Goal: Book appointment/travel/reservation

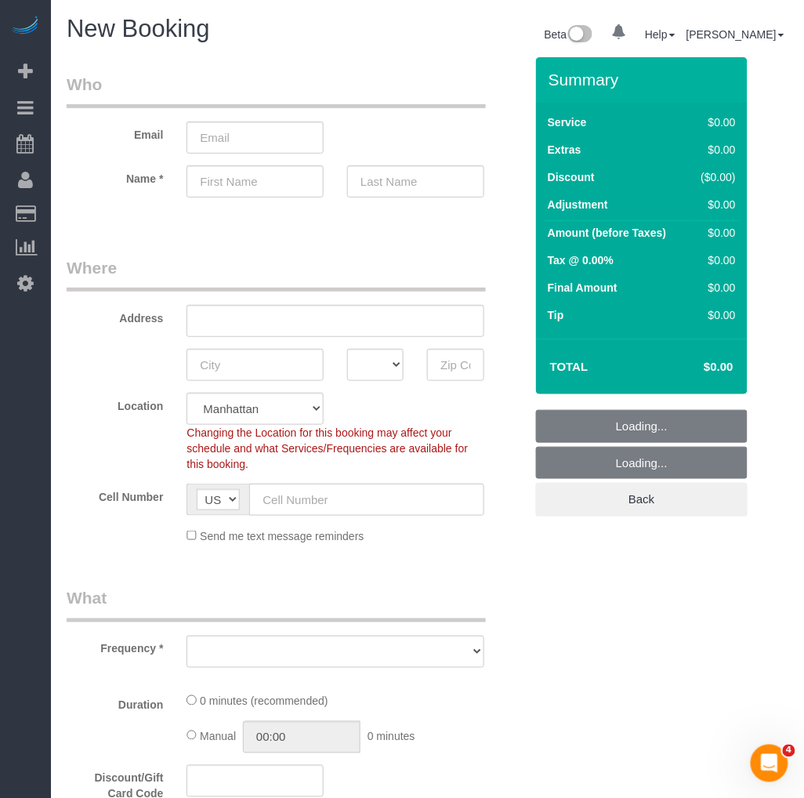
select select "object:581"
select select "number:89"
select select "number:90"
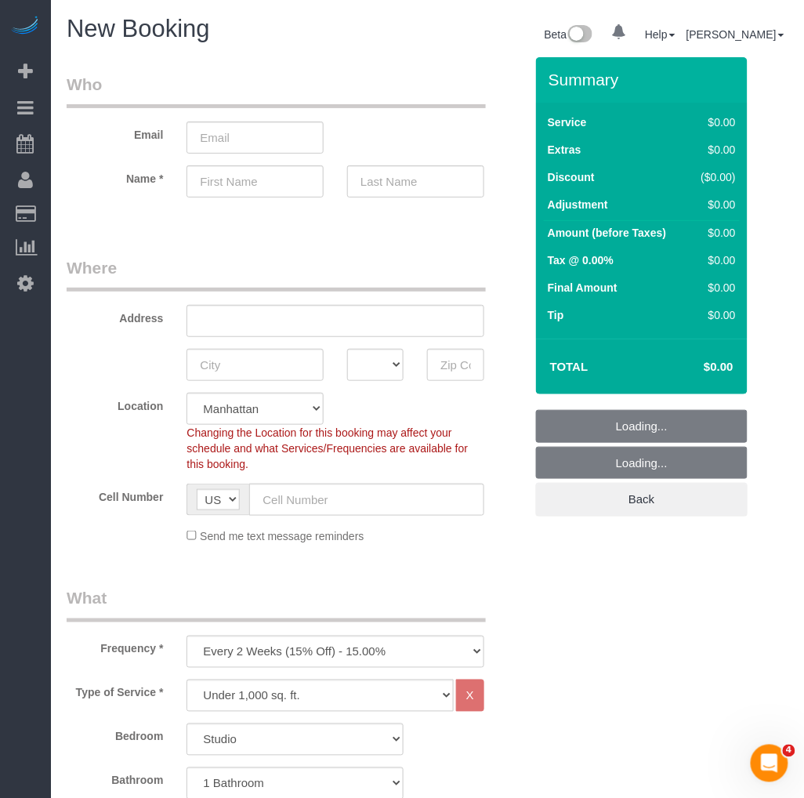
select select "object:1398"
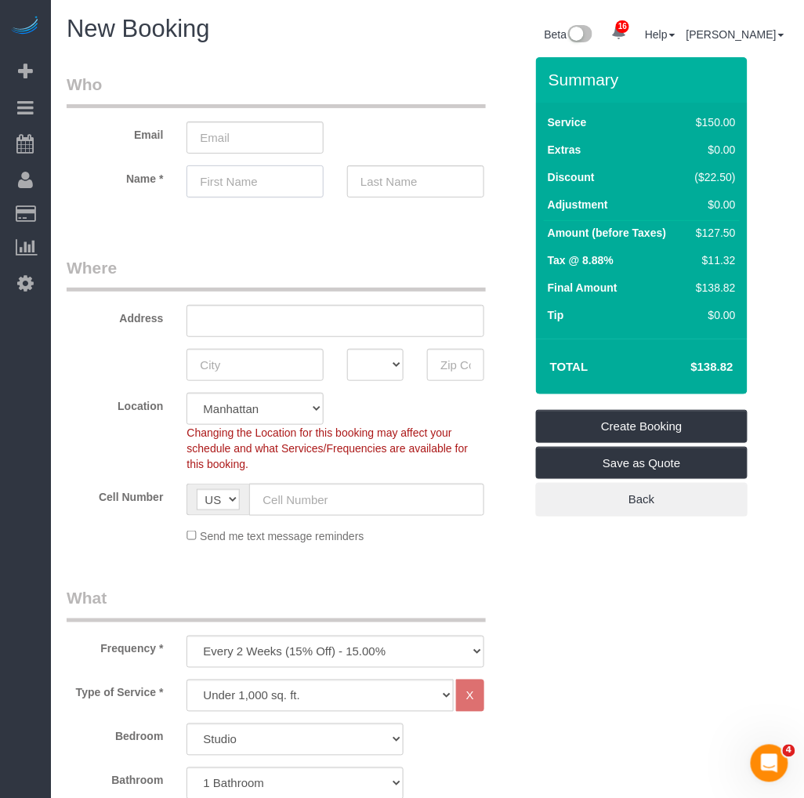
click at [227, 176] on input "text" at bounding box center [255, 181] width 137 height 32
paste input "[PERSON_NAME]"
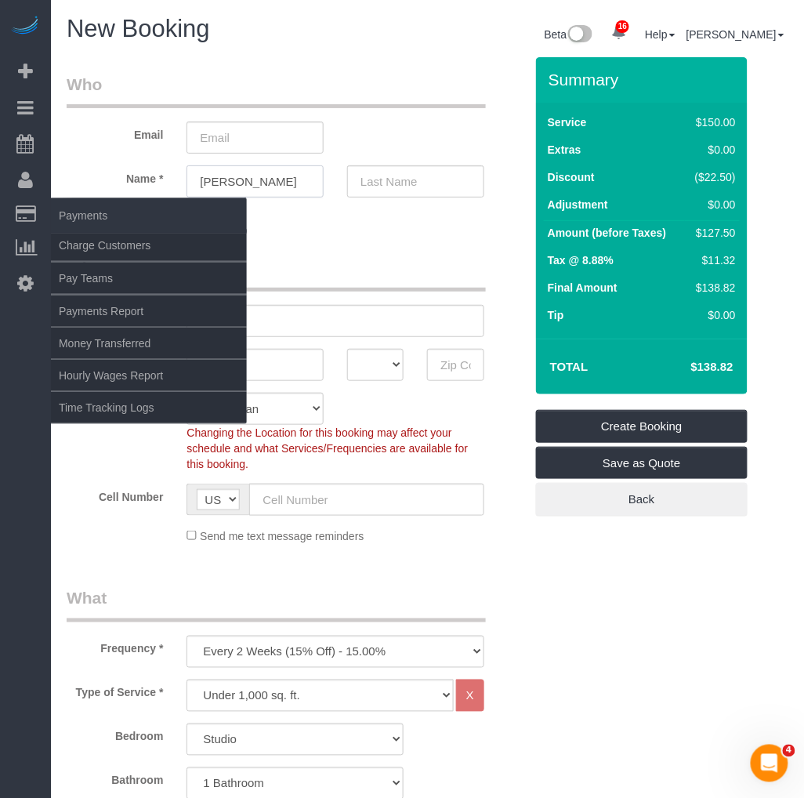
type input "[PERSON_NAME]"
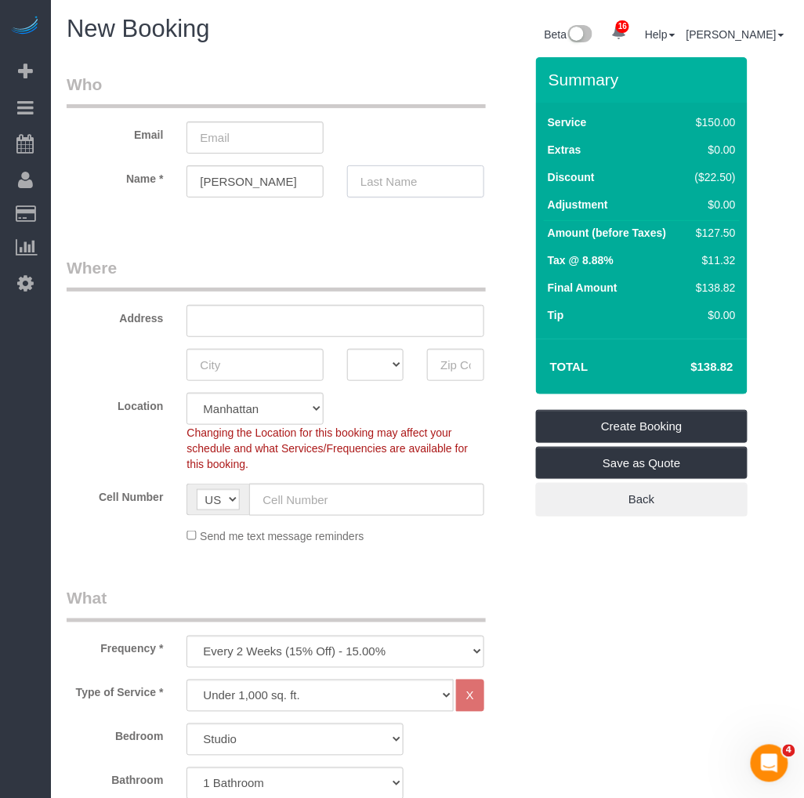
click at [405, 192] on input "text" at bounding box center [415, 181] width 137 height 32
paste input "[PERSON_NAME]"
type input "[PERSON_NAME]"
click at [281, 141] on input "email" at bounding box center [255, 138] width 137 height 32
paste input "[EMAIL_ADDRESS][DOMAIN_NAME]"
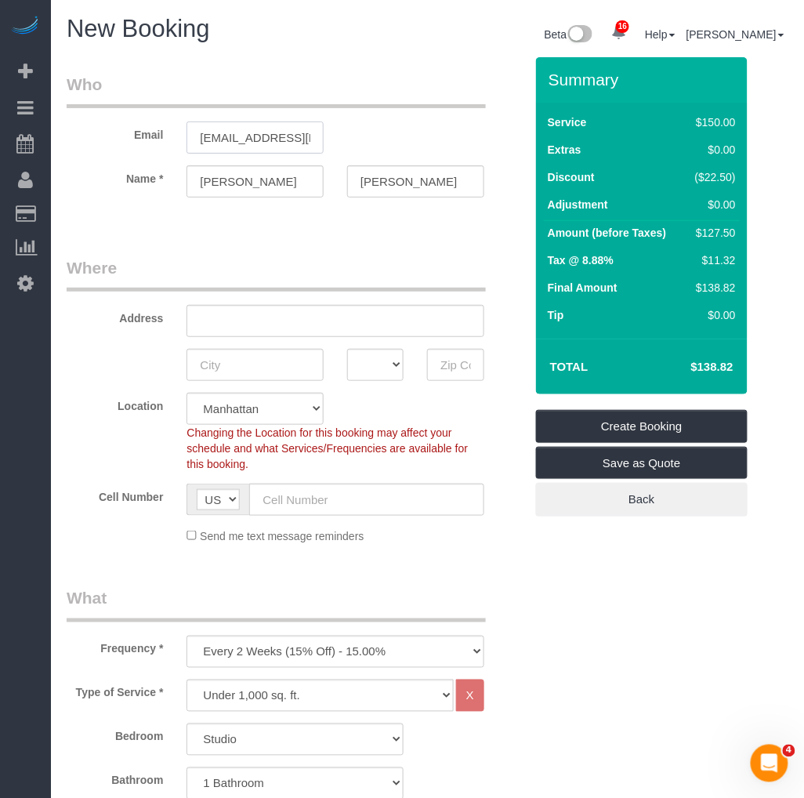
type input "[EMAIL_ADDRESS][DOMAIN_NAME]"
drag, startPoint x: 249, startPoint y: 312, endPoint x: 20, endPoint y: 336, distance: 230.9
click at [242, 315] on input "text" at bounding box center [335, 321] width 297 height 32
click at [237, 307] on input "text" at bounding box center [335, 321] width 297 height 32
type input "V"
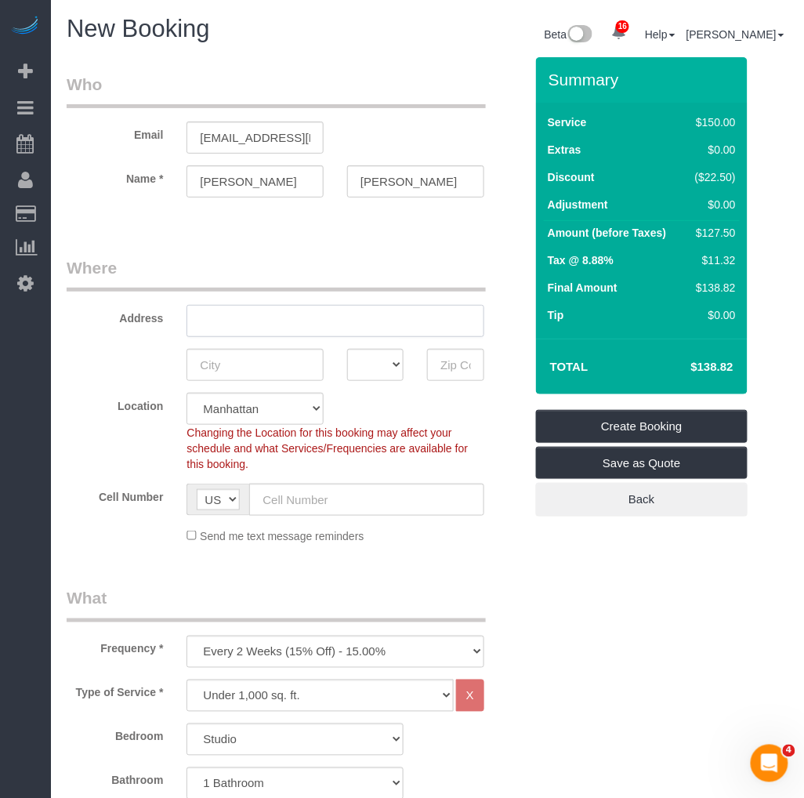
paste input "[STREET_ADDRESS] 5B"
type input "[STREET_ADDRESS] 5B"
click at [235, 373] on input "text" at bounding box center [255, 365] width 137 height 32
type input "[GEOGRAPHIC_DATA]"
click at [359, 373] on select "AK AL AR AZ CA CO CT DC DE [GEOGRAPHIC_DATA] [GEOGRAPHIC_DATA] HI IA ID IL IN K…" at bounding box center [375, 365] width 56 height 32
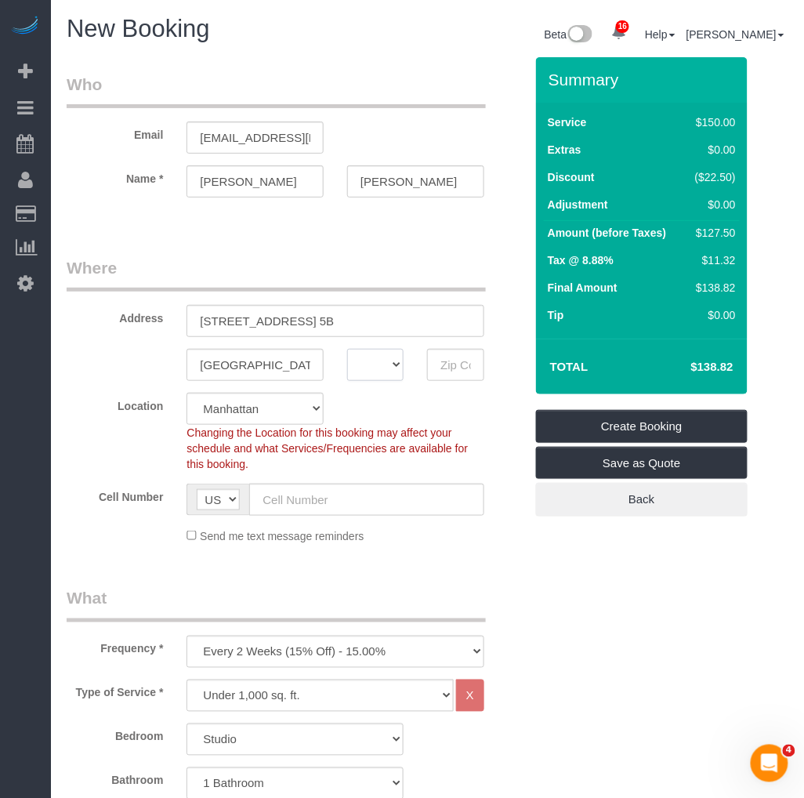
select select "NY"
click at [347, 349] on select "AK AL AR AZ CA CO CT DC DE [GEOGRAPHIC_DATA] [GEOGRAPHIC_DATA] HI IA ID IL IN K…" at bounding box center [375, 365] width 56 height 32
click at [455, 364] on input "text" at bounding box center [455, 365] width 56 height 32
paste input "10021"
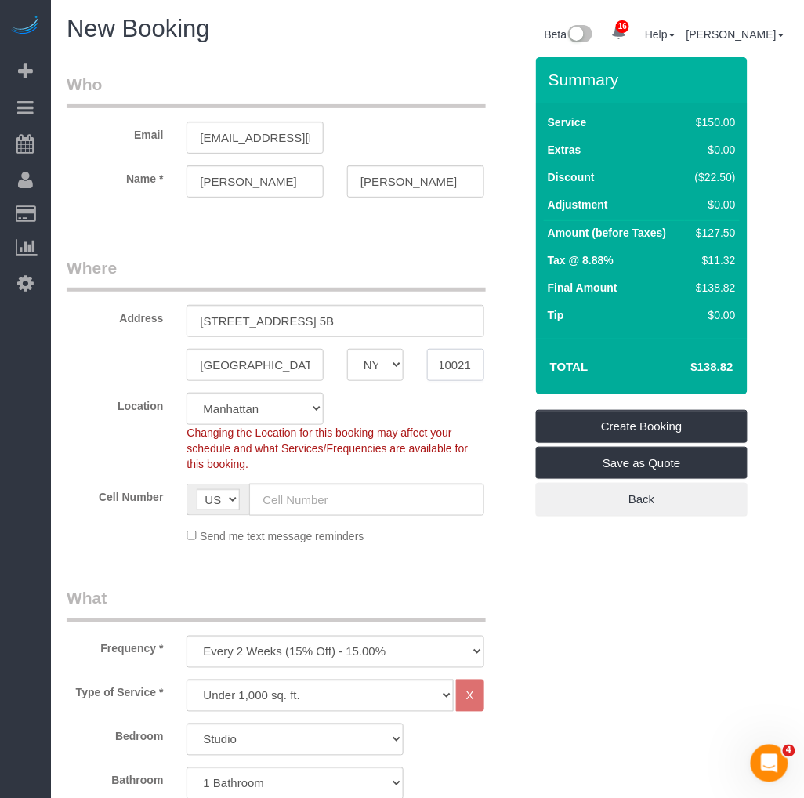
type input "10021"
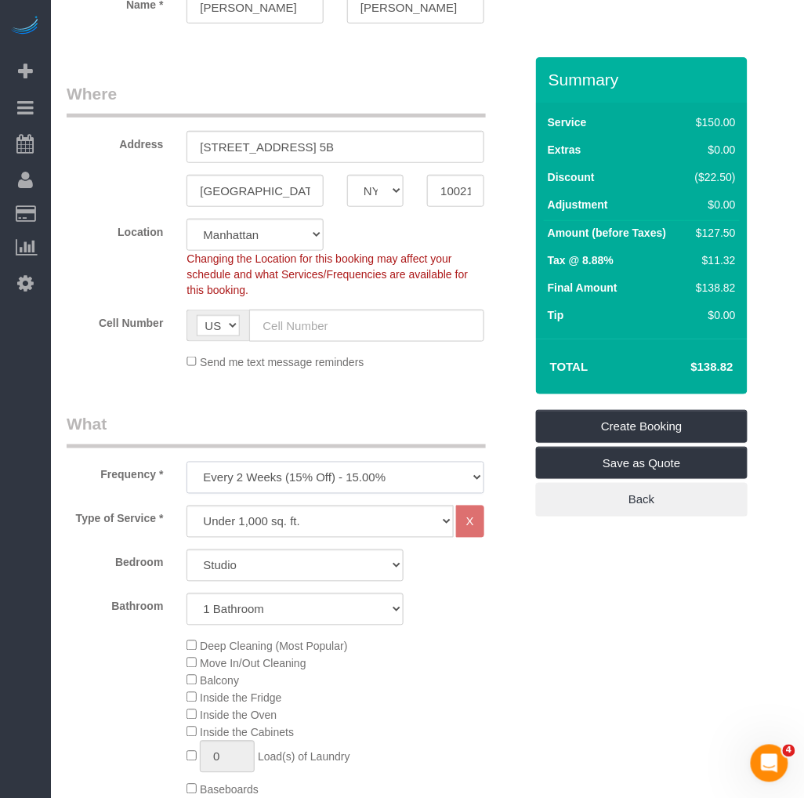
click at [260, 480] on select "One Time Weekly (20% Off) - 20.00% Every 2 Weeks (15% Off) - 15.00% Every 4 Wee…" at bounding box center [335, 478] width 297 height 32
select select "object:1399"
click at [187, 463] on select "One Time Weekly (20% Off) - 20.00% Every 2 Weeks (15% Off) - 15.00% Every 4 Wee…" at bounding box center [335, 478] width 297 height 32
click at [265, 519] on select "Under 1,000 sq. ft. 1,001 - 1,500 sq. ft. 1,500+ sq. ft. Custom Cleaning Office…" at bounding box center [320, 522] width 267 height 32
click at [187, 507] on select "Under 1,000 sq. ft. 1,001 - 1,500 sq. ft. 1,500+ sq. ft. Custom Cleaning Office…" at bounding box center [320, 522] width 267 height 32
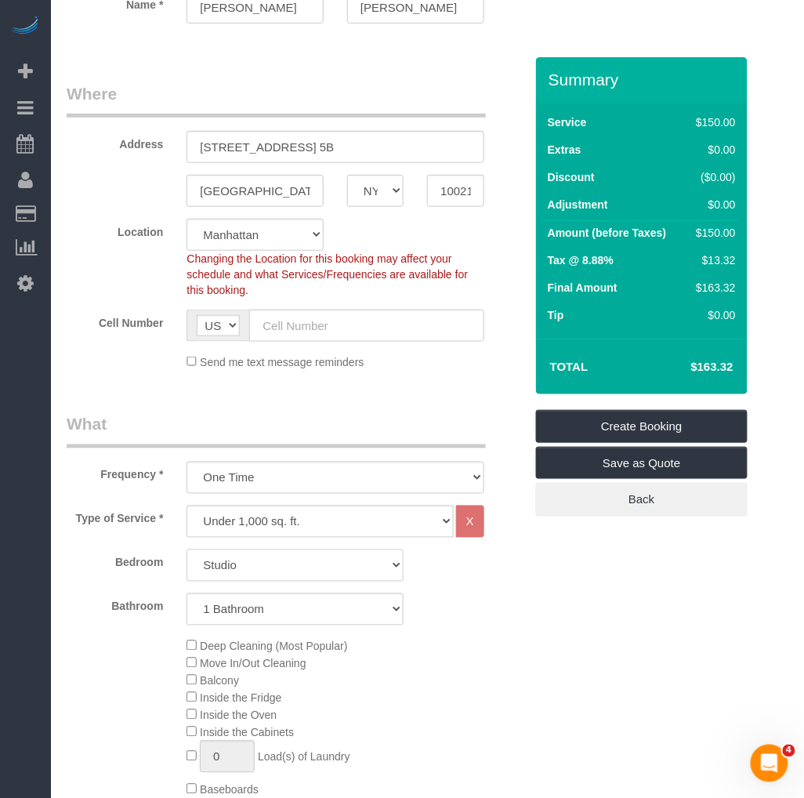
click at [263, 565] on select "Studio 1 Bedroom 2 Bedrooms 3 Bedrooms" at bounding box center [295, 566] width 217 height 32
select select "1"
click at [187, 551] on select "Studio 1 Bedroom 2 Bedrooms 3 Bedrooms" at bounding box center [295, 566] width 217 height 32
